Goal: Answer question/provide support

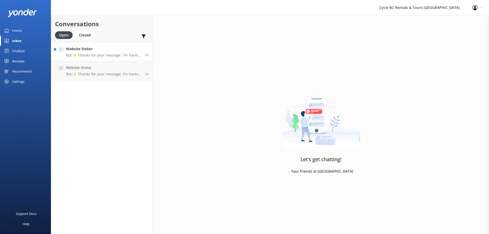
click at [117, 56] on p "Bot: ⚡ Thanks for your message. I'm having a difficult time finding the right a…" at bounding box center [103, 55] width 75 height 5
